Goal: Task Accomplishment & Management: Use online tool/utility

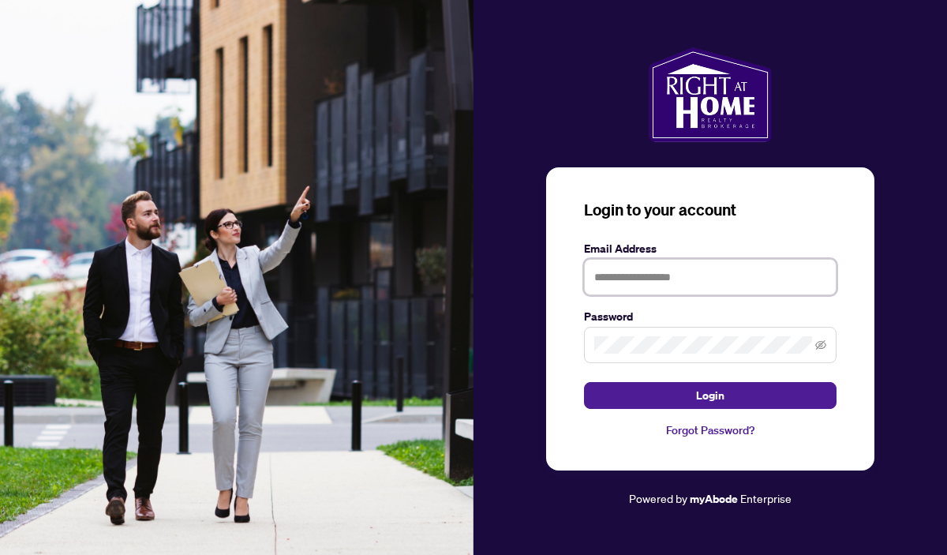
click at [601, 275] on input "text" at bounding box center [710, 277] width 253 height 36
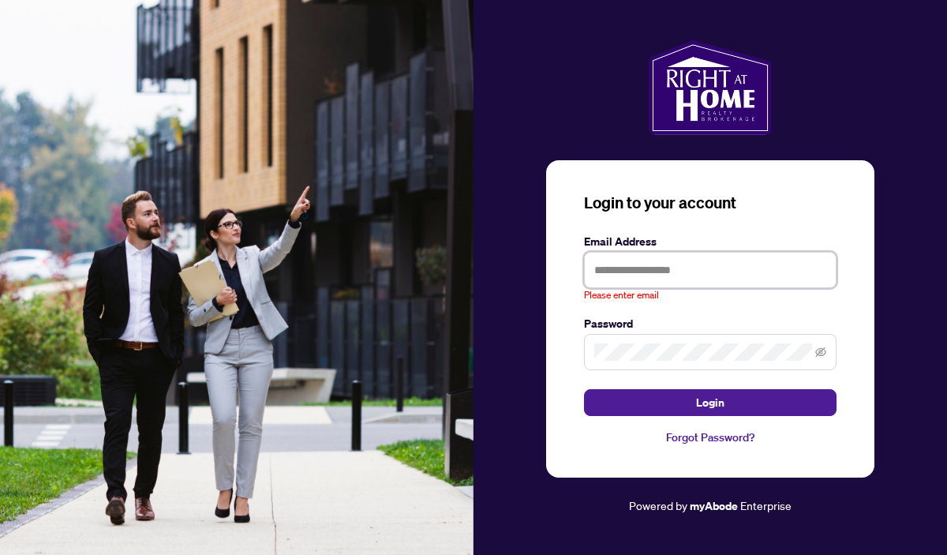
type input "**********"
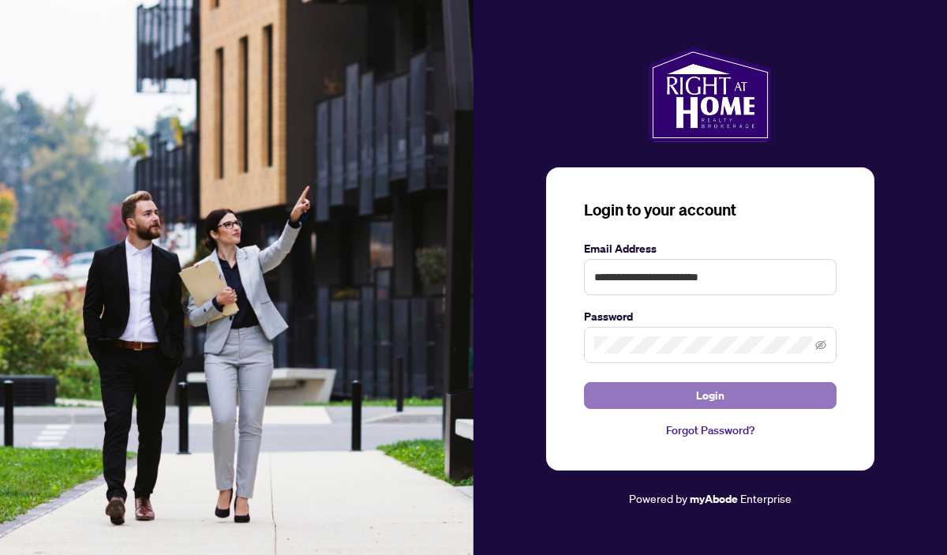
click at [686, 400] on button "Login" at bounding box center [710, 395] width 253 height 27
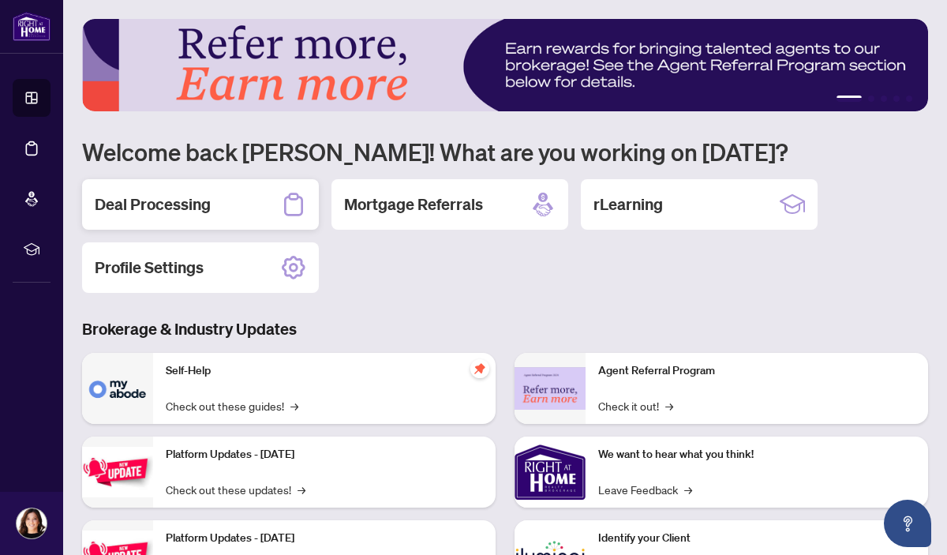
click at [253, 199] on div "Deal Processing" at bounding box center [200, 204] width 237 height 51
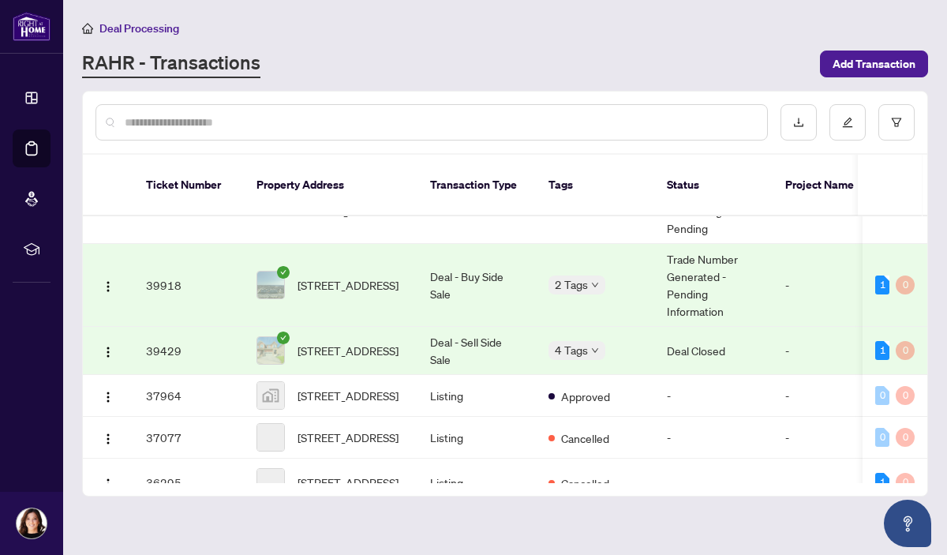
scroll to position [466, 0]
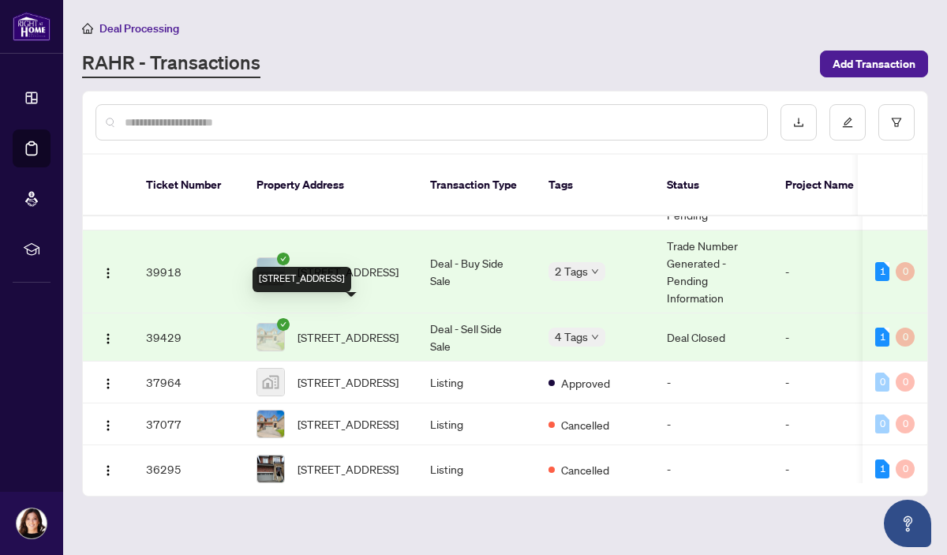
click at [334, 328] on span "[STREET_ADDRESS]" at bounding box center [348, 336] width 101 height 17
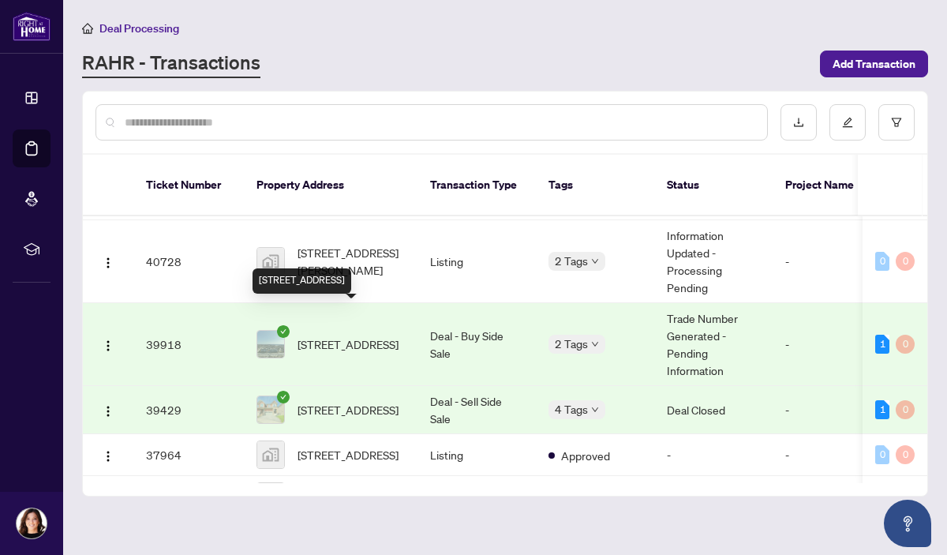
scroll to position [416, 0]
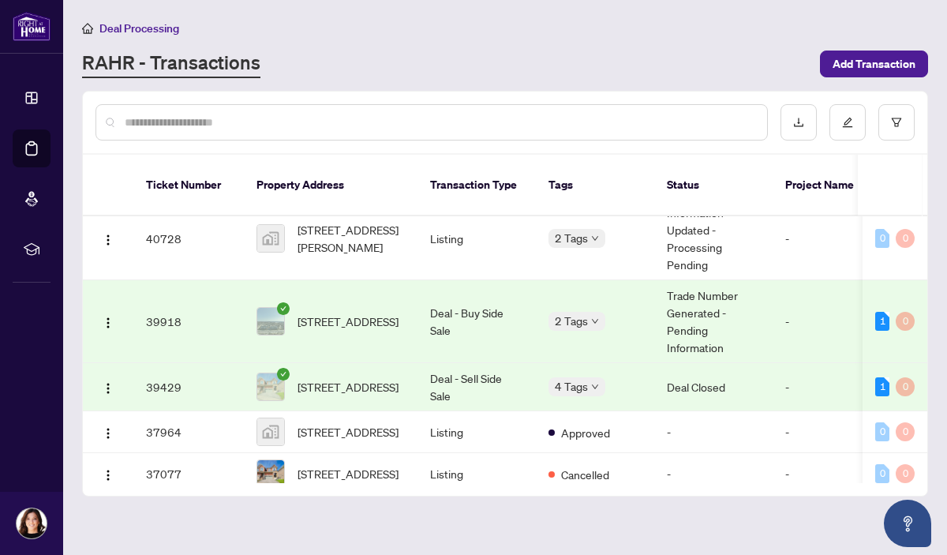
click at [337, 313] on span "[STREET_ADDRESS]" at bounding box center [348, 321] width 101 height 17
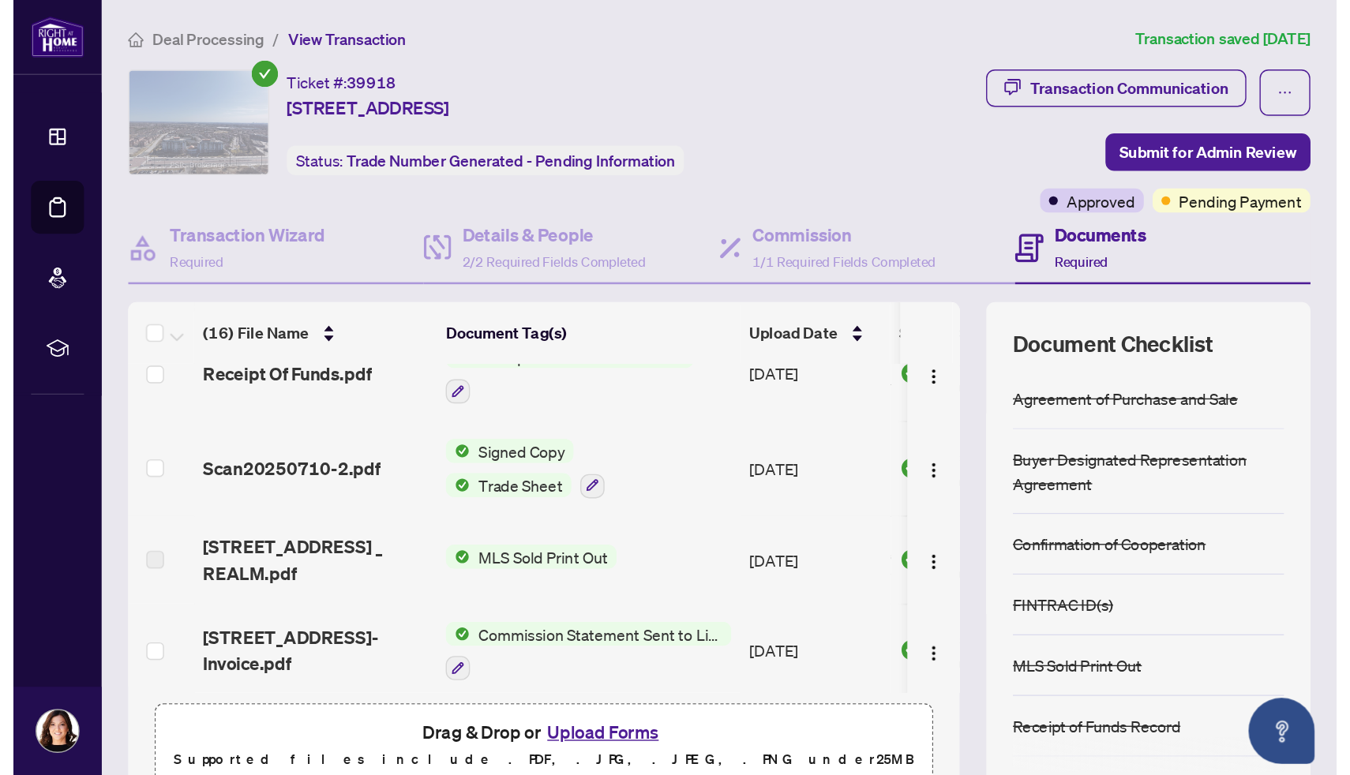
scroll to position [39, 0]
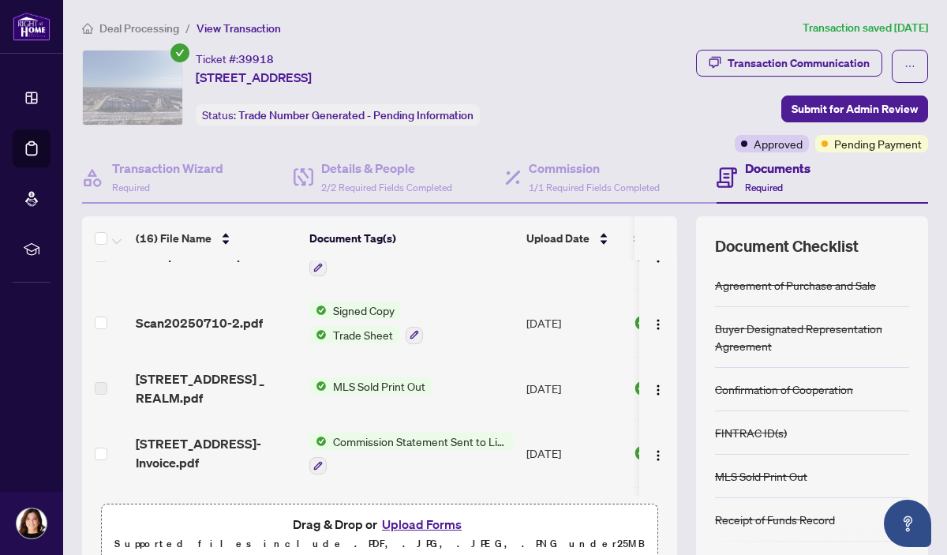
click at [341, 329] on span "Trade Sheet" at bounding box center [363, 334] width 73 height 17
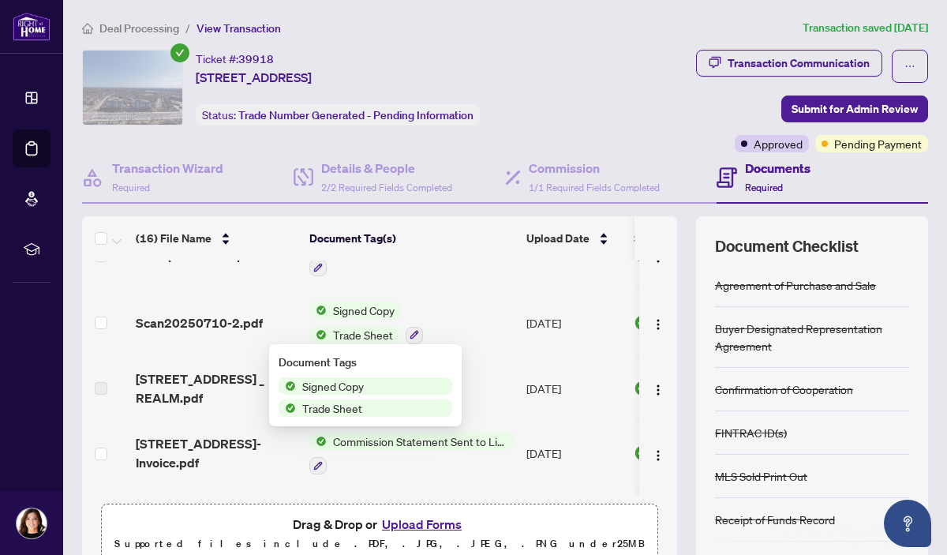
click at [355, 409] on span "Trade Sheet" at bounding box center [332, 407] width 73 height 17
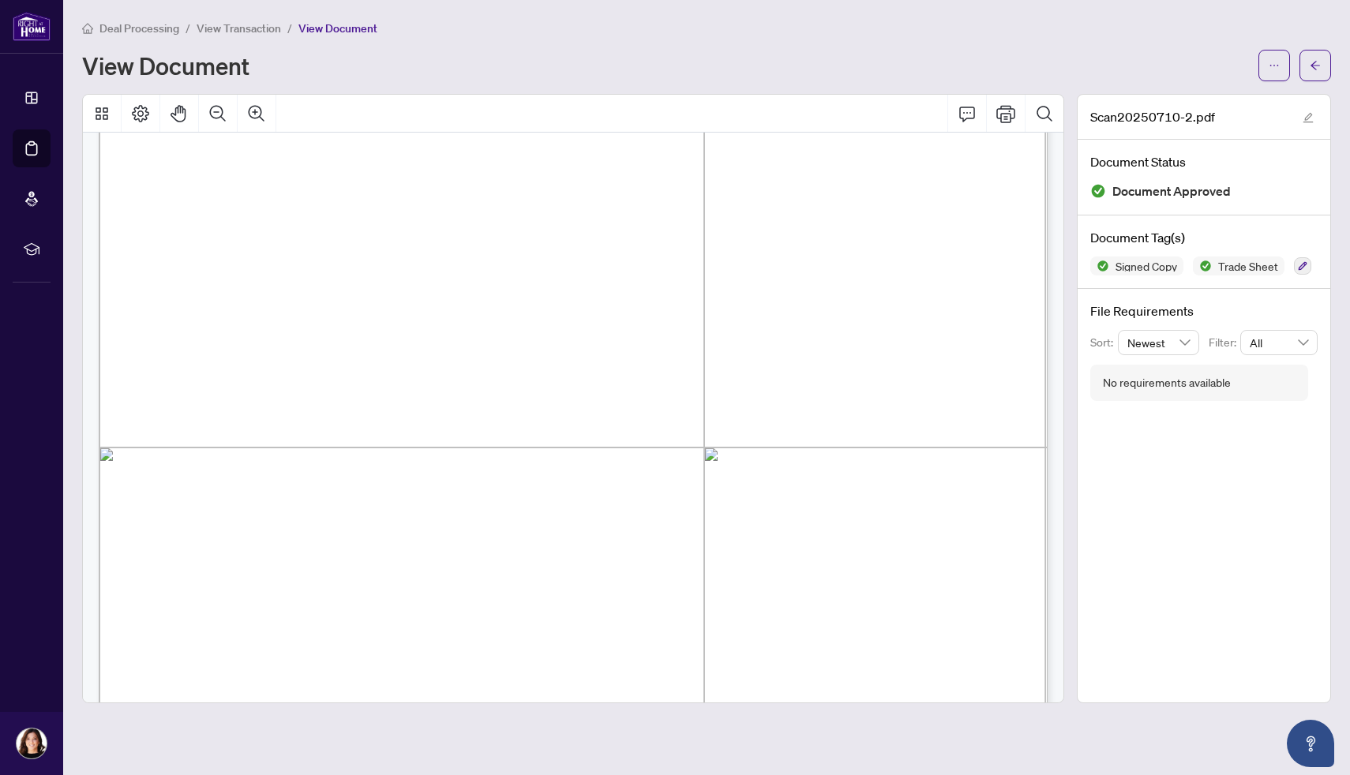
scroll to position [308, 0]
